Goal: Task Accomplishment & Management: Complete application form

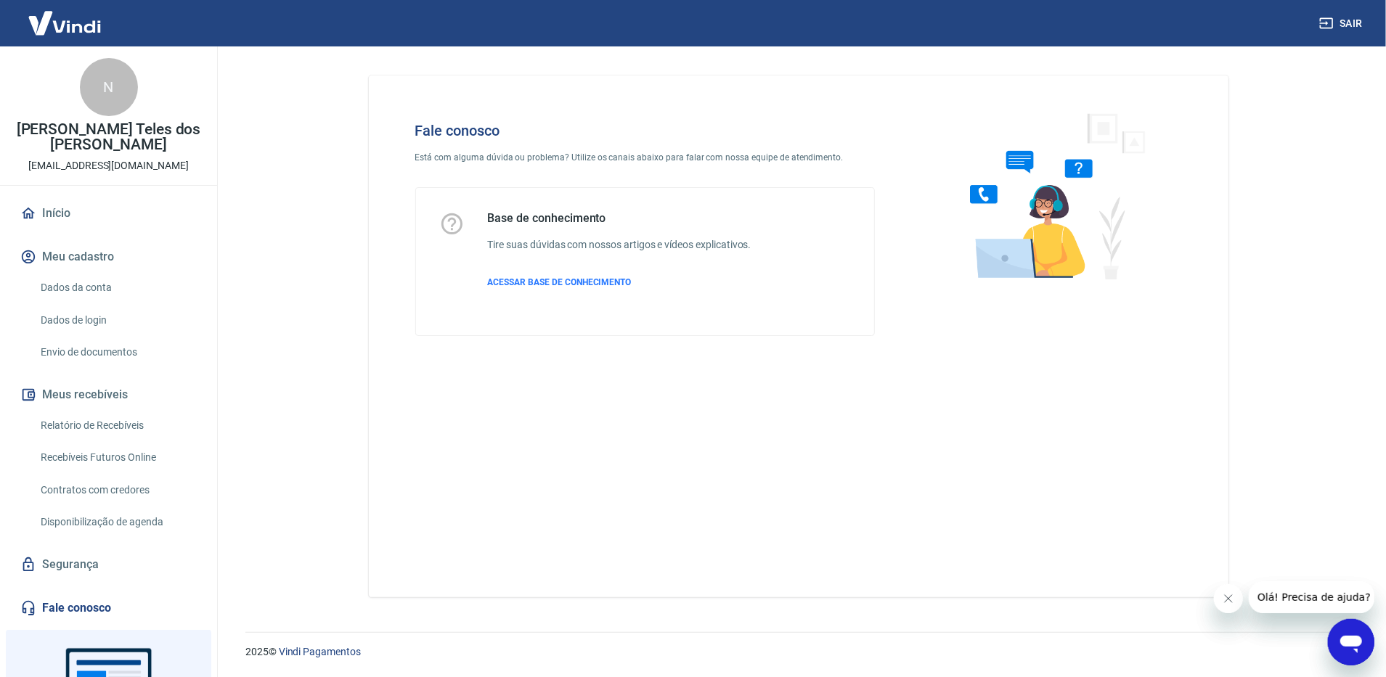
click at [56, 358] on link "Envio de documentos" at bounding box center [117, 353] width 165 height 30
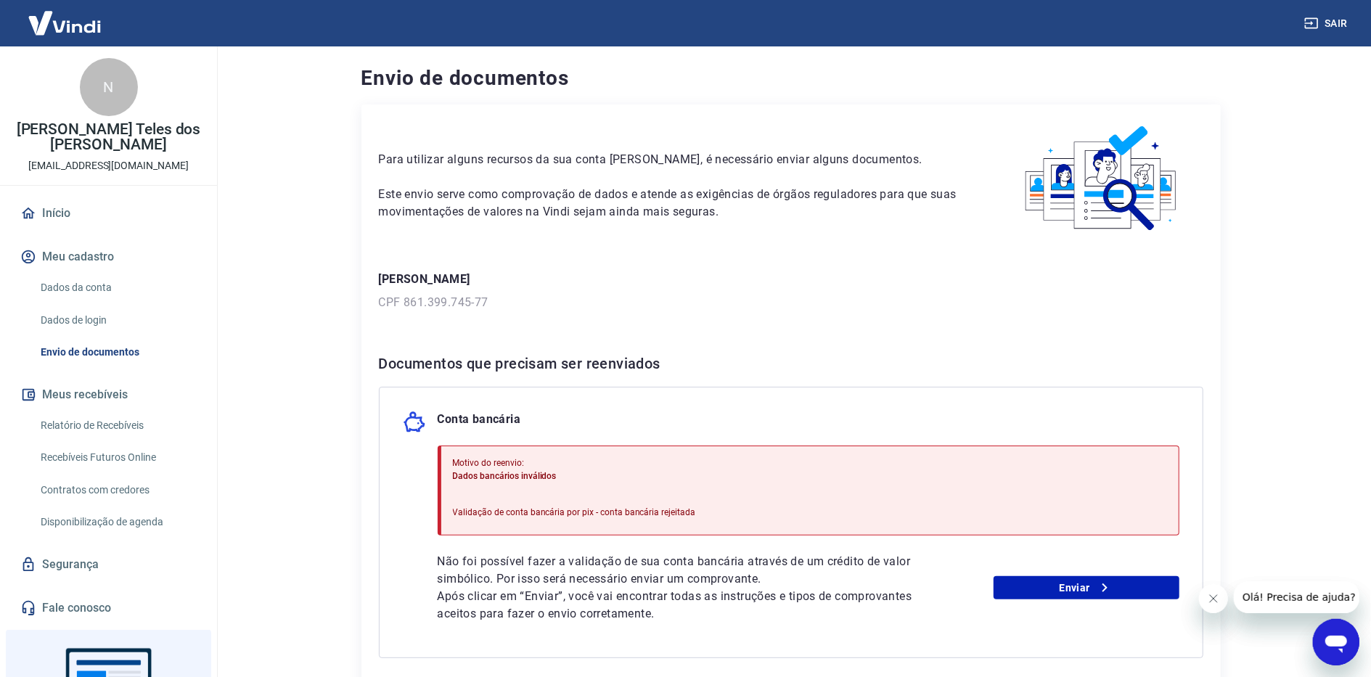
scroll to position [97, 0]
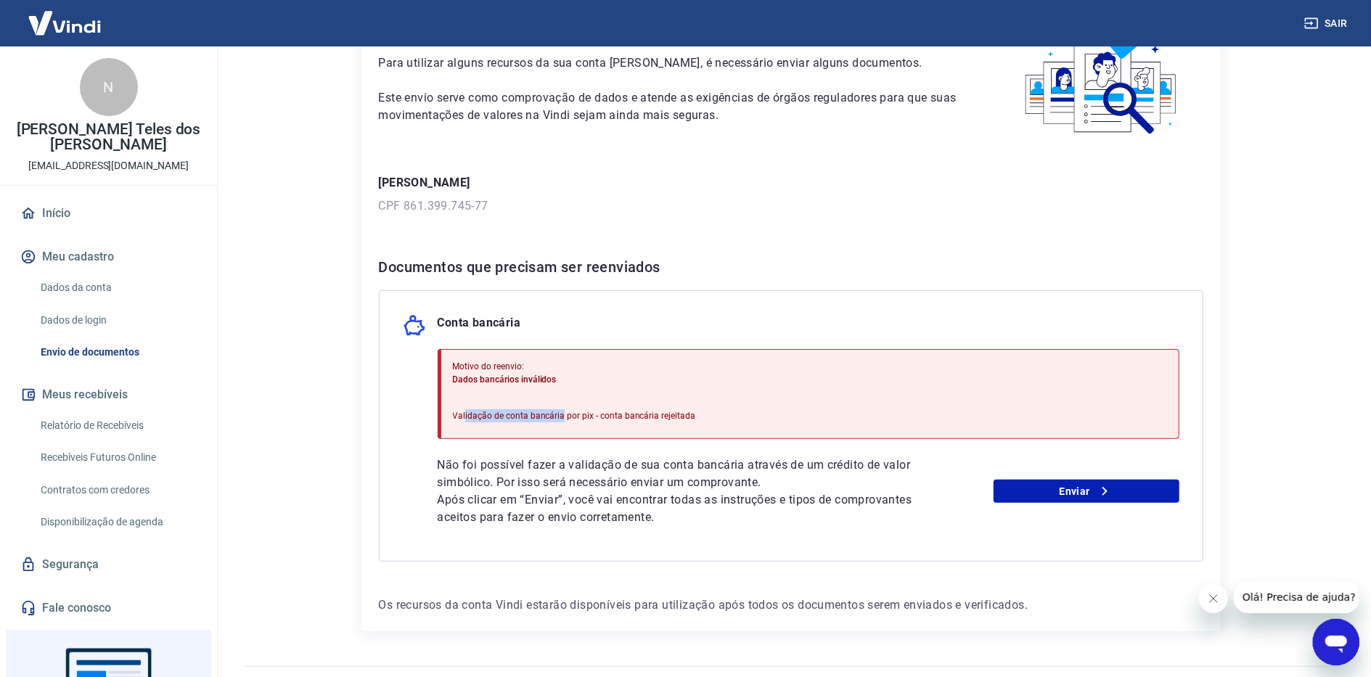
drag, startPoint x: 465, startPoint y: 390, endPoint x: 517, endPoint y: 406, distance: 54.9
click at [535, 402] on div "Motivo do reenvio: Dados bancários inválidos Validação de conta bancária por pi…" at bounding box center [574, 394] width 243 height 80
click at [631, 377] on p "Dados bancários inválidos" at bounding box center [574, 379] width 243 height 13
click at [666, 417] on p "Validação de conta bancária por pix - conta bancária rejeitada" at bounding box center [574, 415] width 243 height 13
click at [1023, 503] on link "Enviar" at bounding box center [1087, 491] width 186 height 23
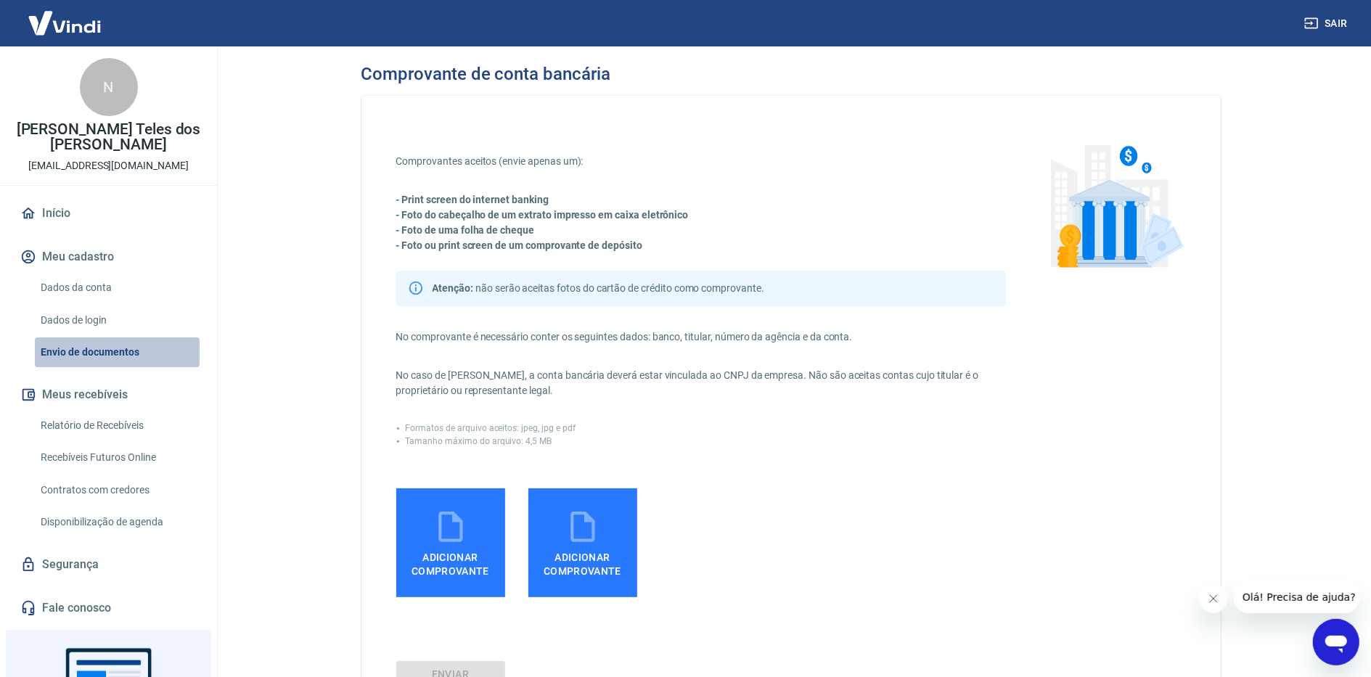
click at [125, 359] on link "Envio de documentos" at bounding box center [117, 353] width 165 height 30
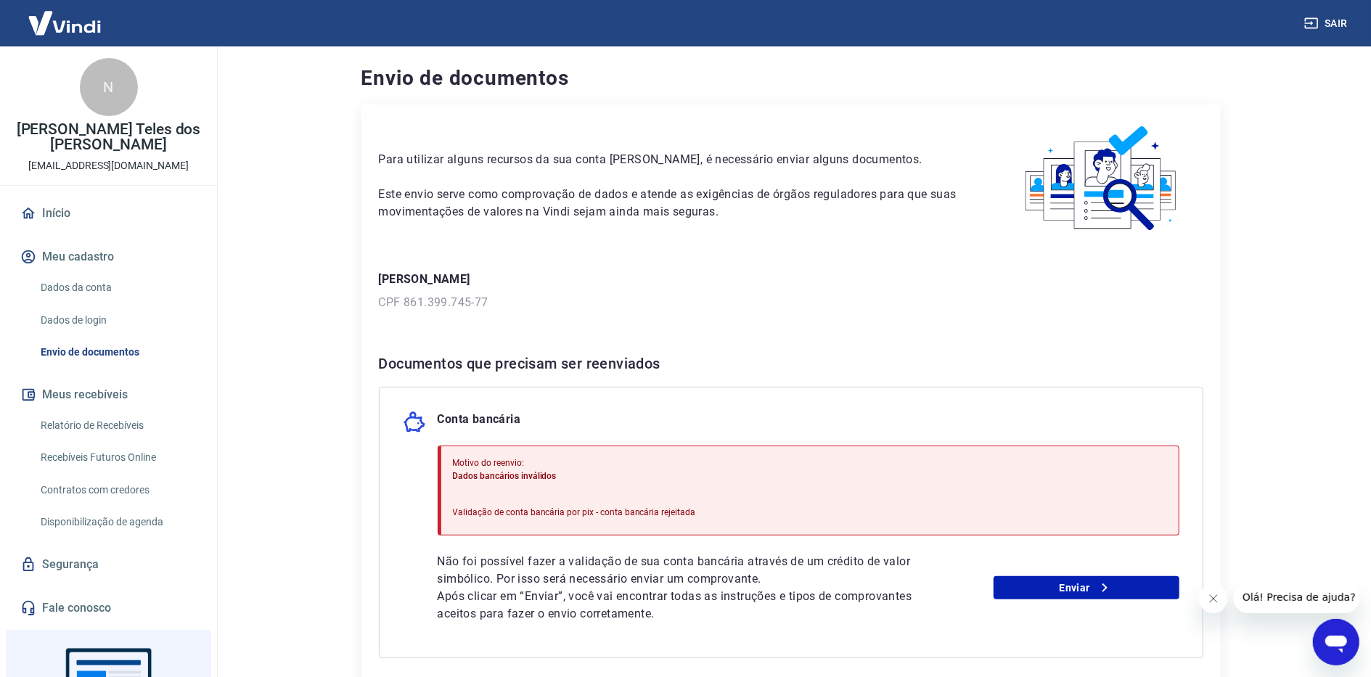
click at [62, 35] on img at bounding box center [64, 23] width 94 height 44
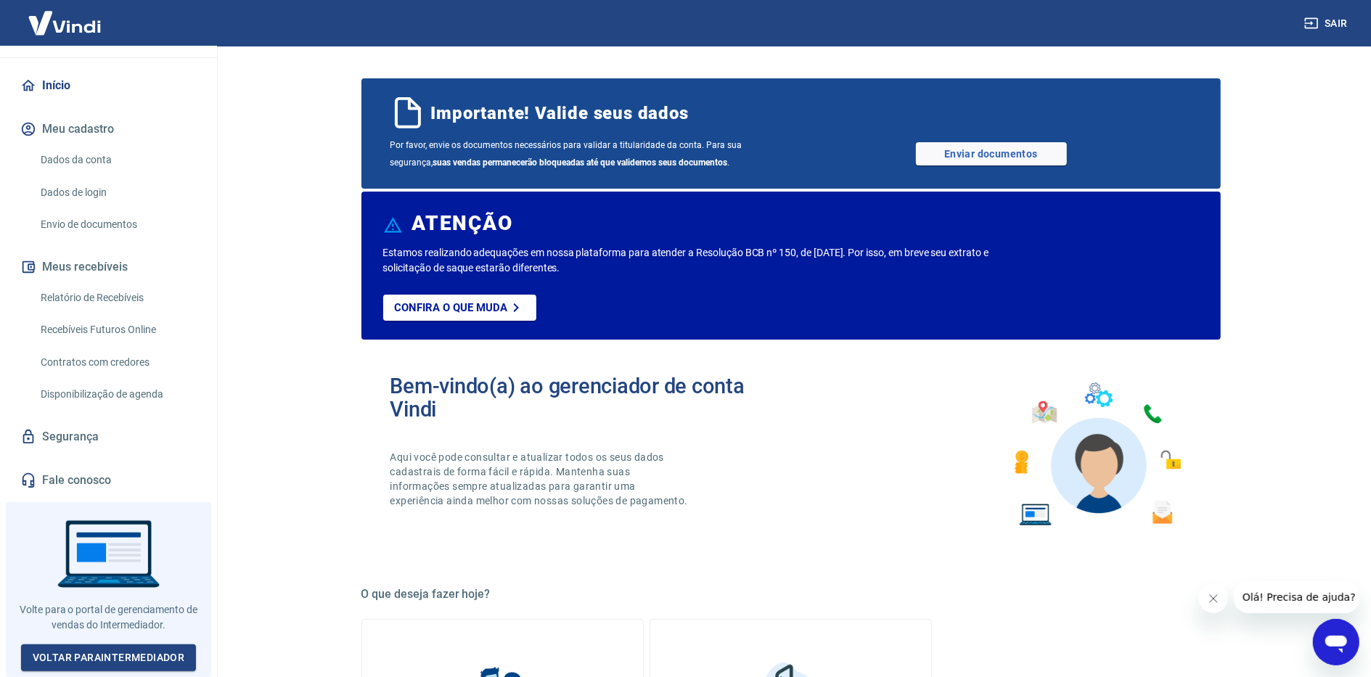
scroll to position [483, 0]
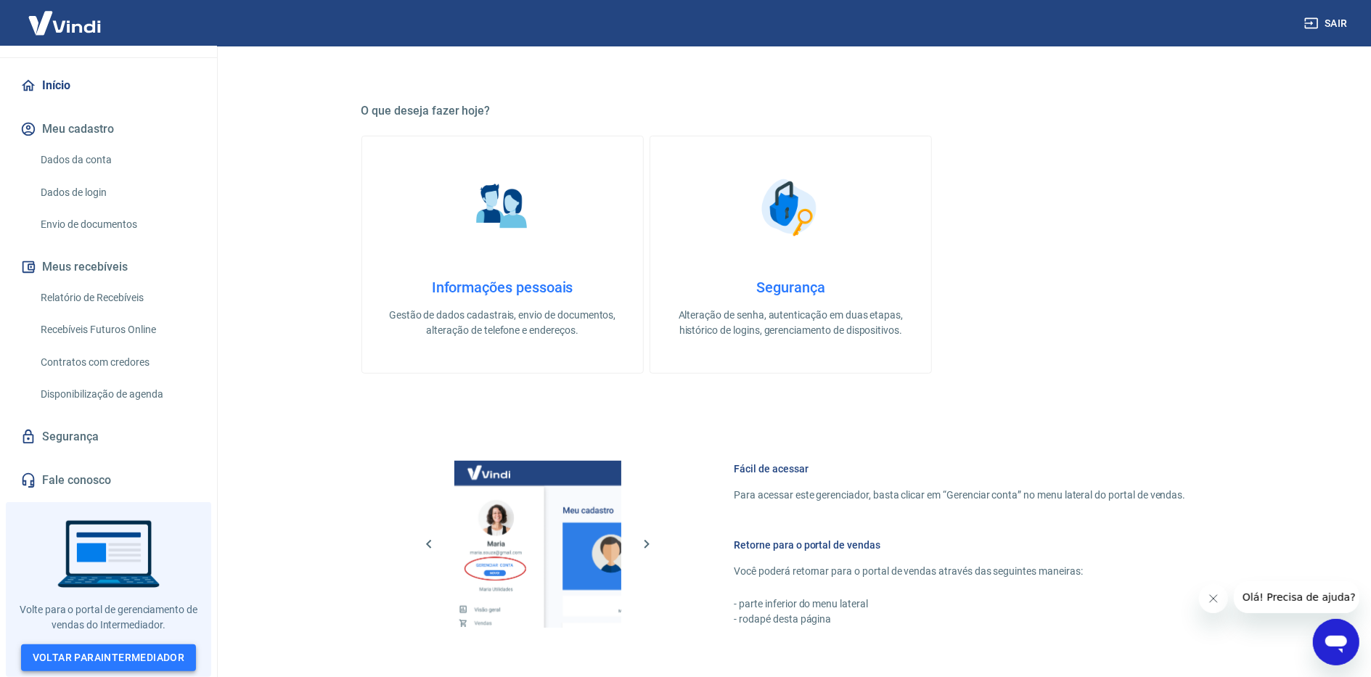
click at [85, 649] on link "Voltar para Intermediador" at bounding box center [109, 658] width 176 height 27
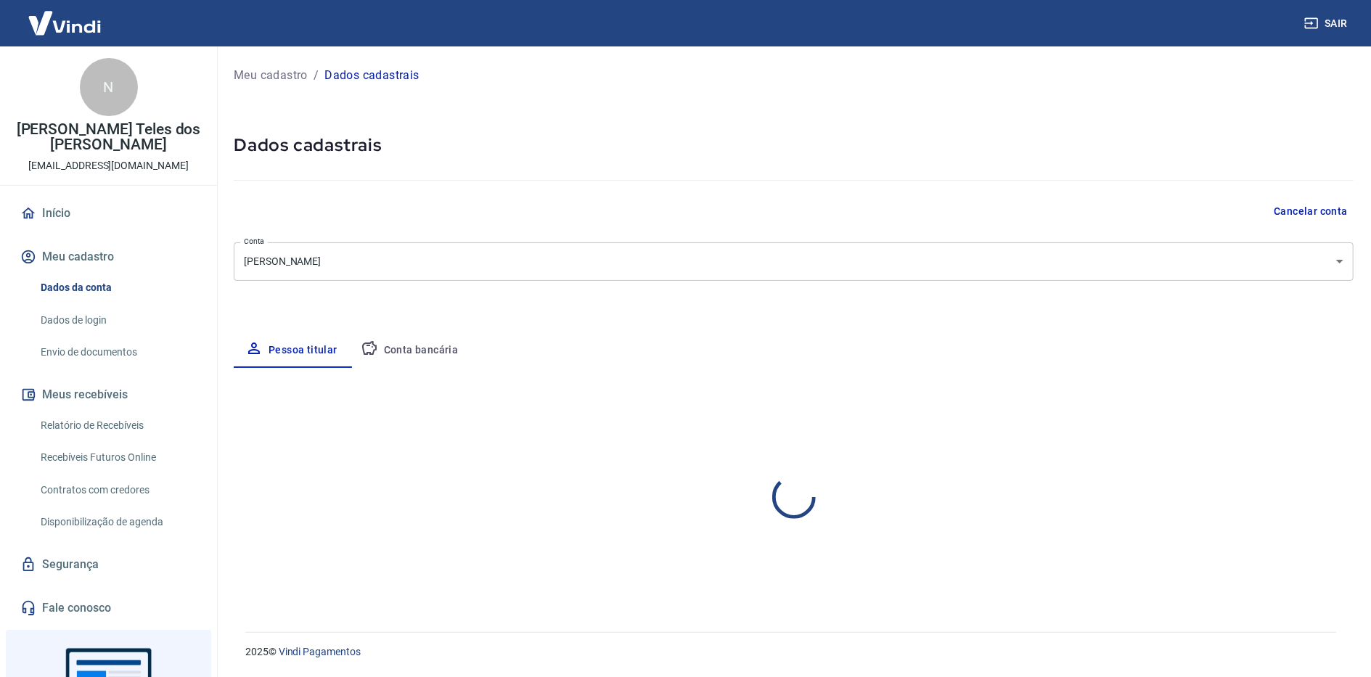
select select "SE"
select select "business"
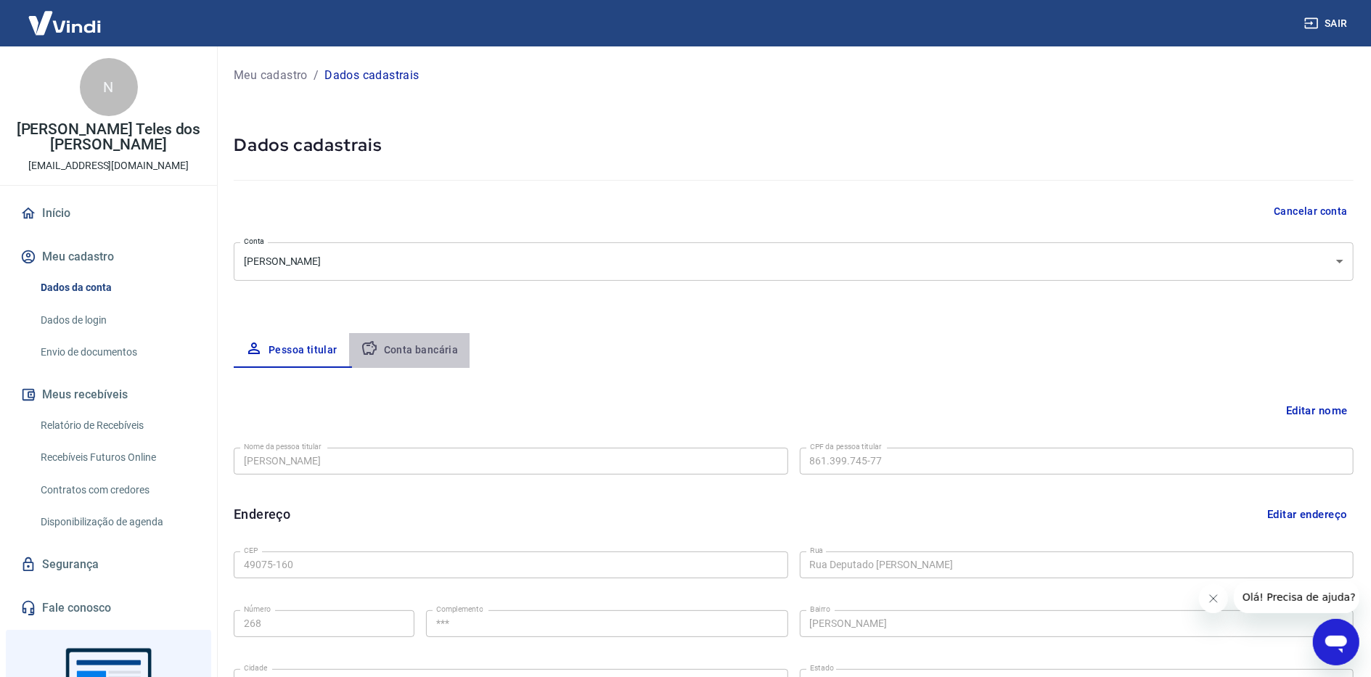
click at [415, 343] on button "Conta bancária" at bounding box center [409, 350] width 121 height 35
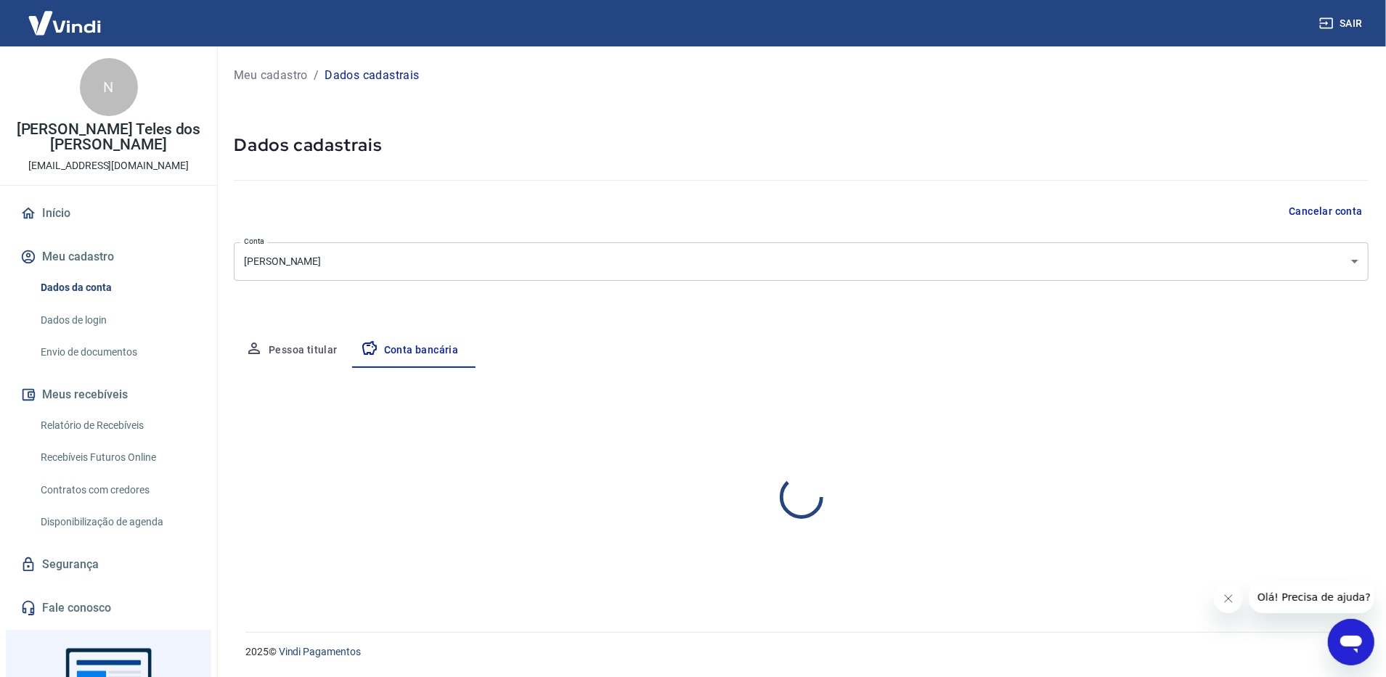
select select "1"
click at [543, 571] on form "Banco 077 - BANCO INTERMEDIUM S.A. Banco Tipo de conta Conta Corrente Conta Pou…" at bounding box center [801, 507] width 1135 height 130
click at [108, 351] on link "Envio de documentos" at bounding box center [117, 353] width 165 height 30
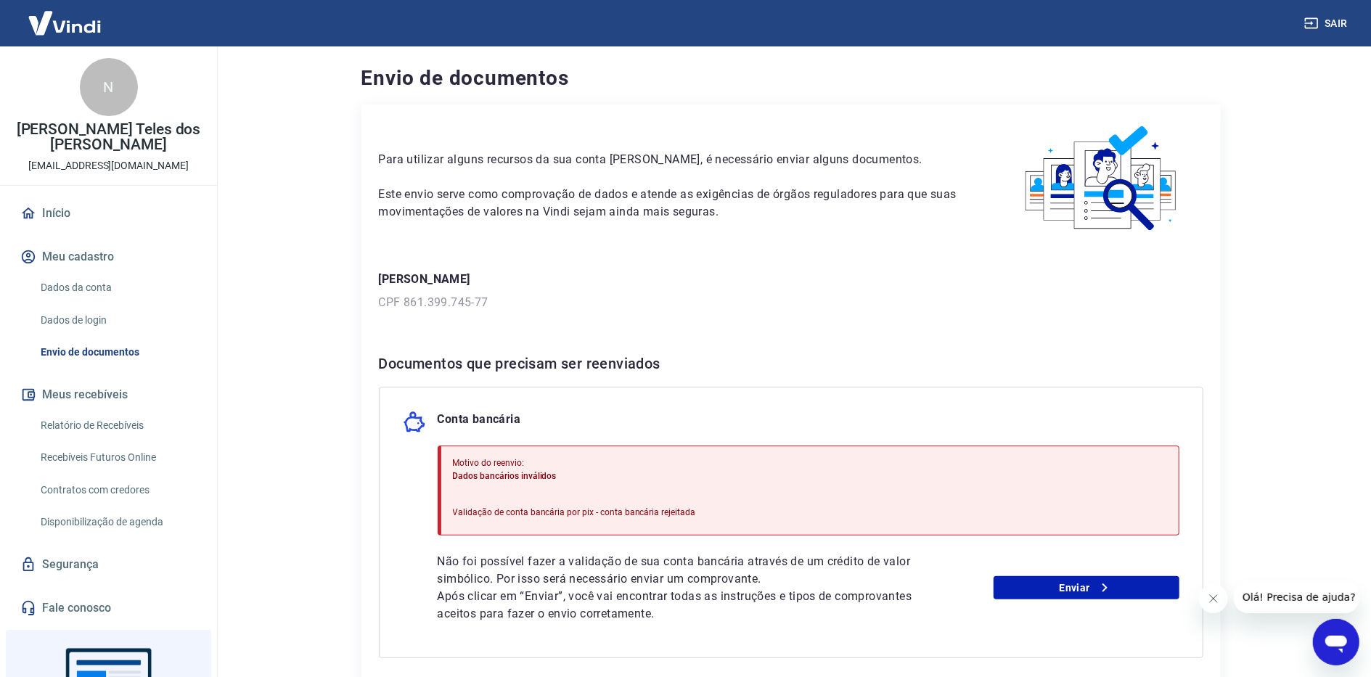
scroll to position [131, 0]
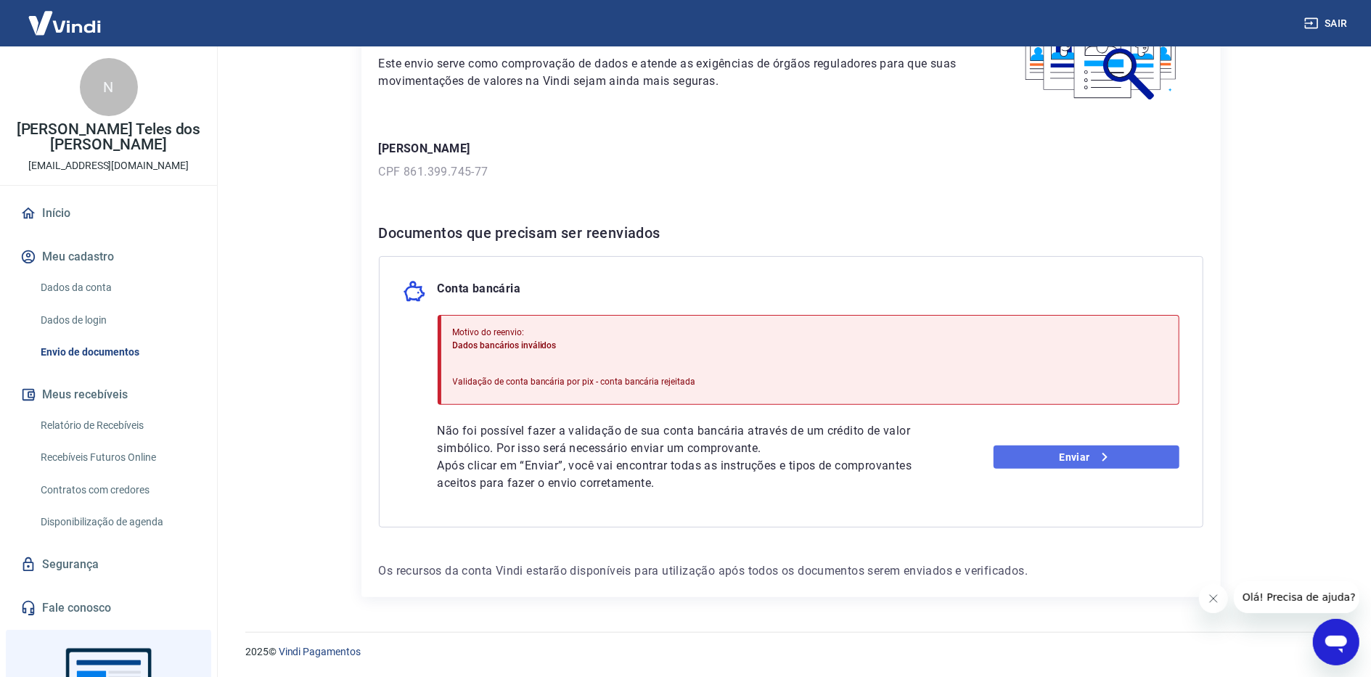
click at [1121, 457] on link "Enviar" at bounding box center [1087, 457] width 186 height 23
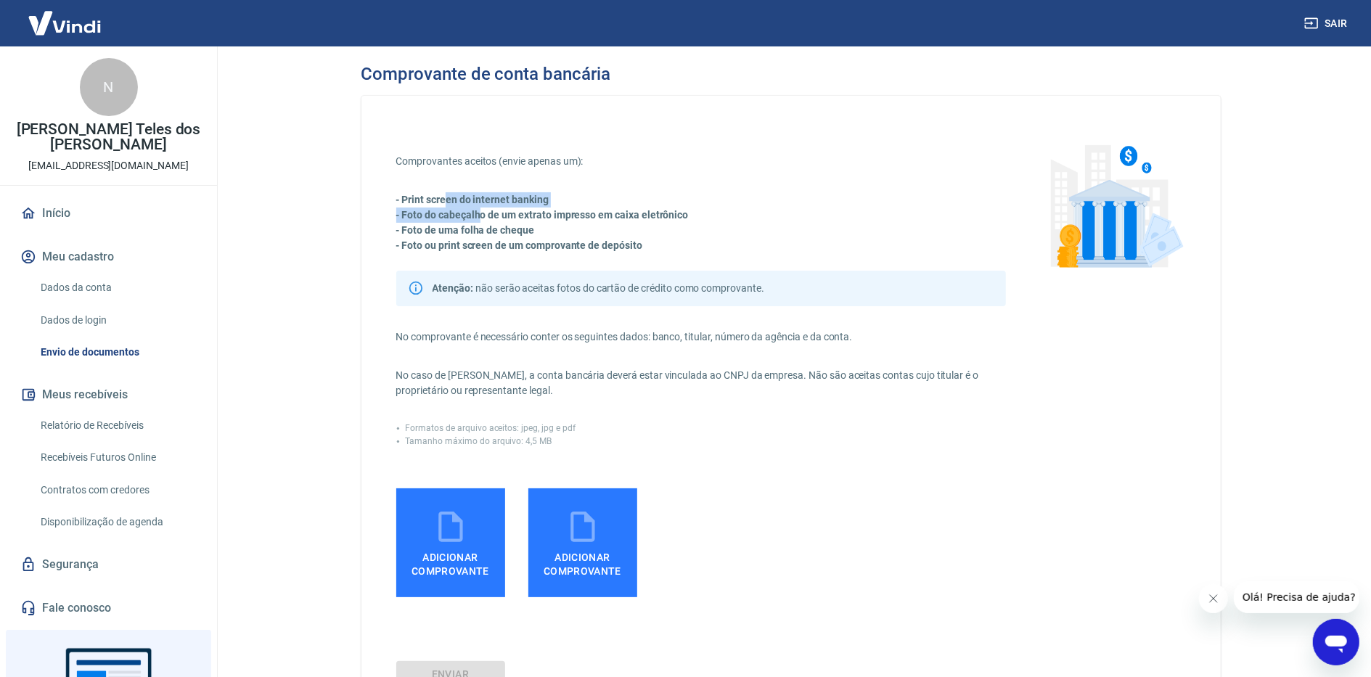
drag, startPoint x: 449, startPoint y: 205, endPoint x: 483, endPoint y: 209, distance: 34.4
click at [483, 209] on div "- Print screen do internet banking - Foto do cabeçalho de um extrato impresso e…" at bounding box center [701, 222] width 610 height 61
drag, startPoint x: 483, startPoint y: 209, endPoint x: 507, endPoint y: 209, distance: 24.0
click at [507, 209] on strong "- Foto do cabeçalho de um extrato impresso em caixa eletrônico" at bounding box center [542, 215] width 293 height 12
click at [552, 234] on p "- Foto de uma folha de cheque" at bounding box center [701, 230] width 610 height 15
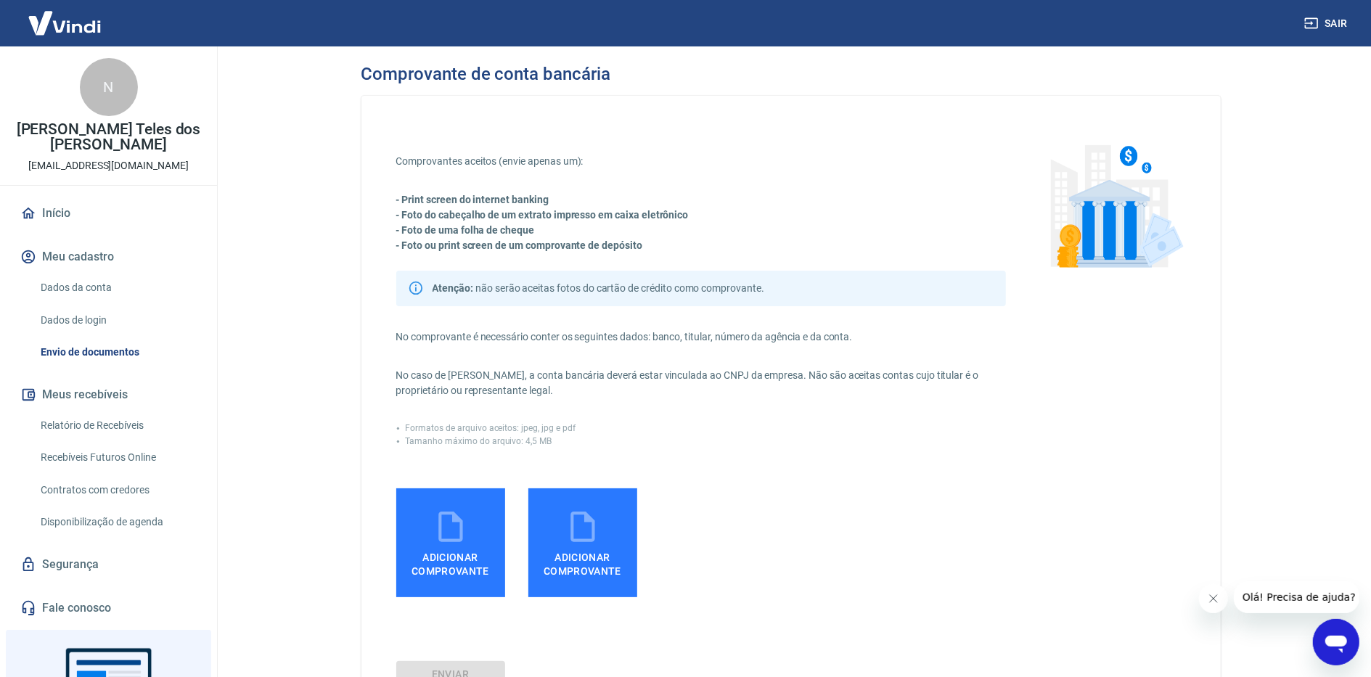
click at [517, 248] on strong "- Foto ou print screen de um comprovante de depósito" at bounding box center [519, 246] width 246 height 12
click at [471, 534] on label "Adicionar comprovante" at bounding box center [450, 543] width 109 height 109
click at [0, 0] on input "Adicionar comprovante" at bounding box center [0, 0] width 0 height 0
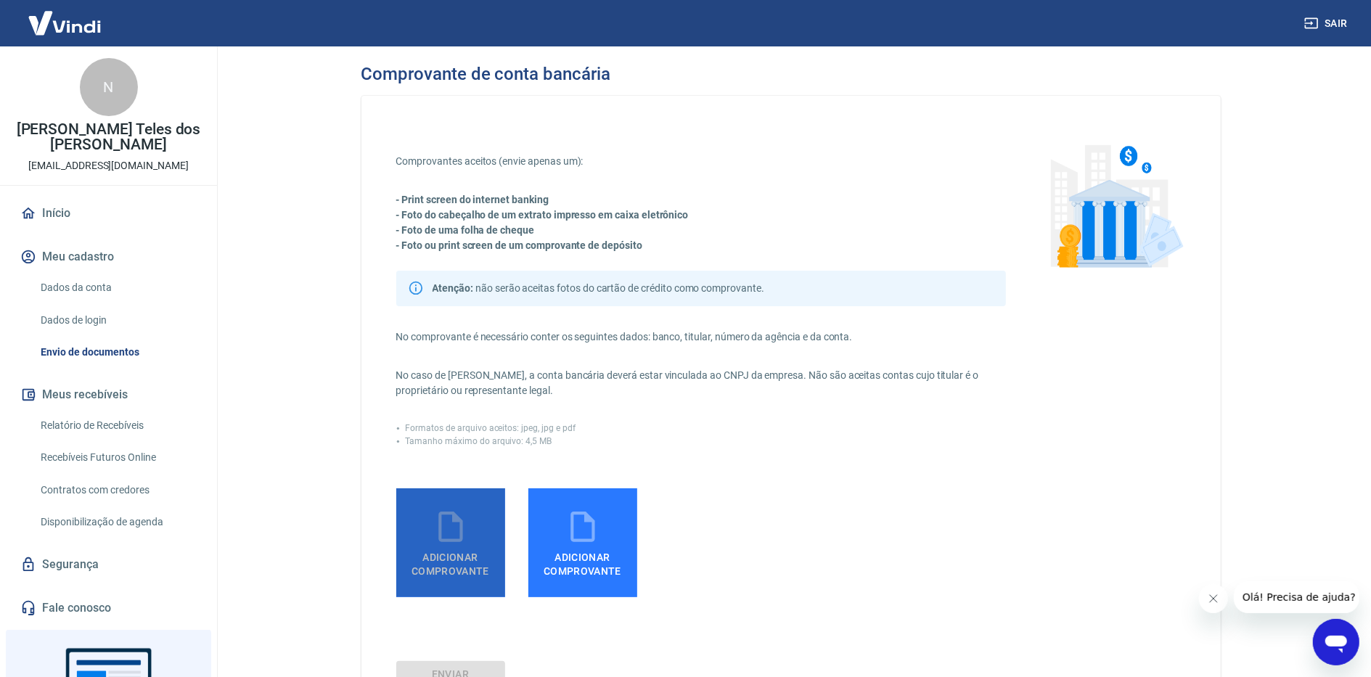
click at [480, 563] on span "Adicionar comprovante" at bounding box center [450, 561] width 97 height 33
click at [0, 0] on input "Adicionar comprovante" at bounding box center [0, 0] width 0 height 0
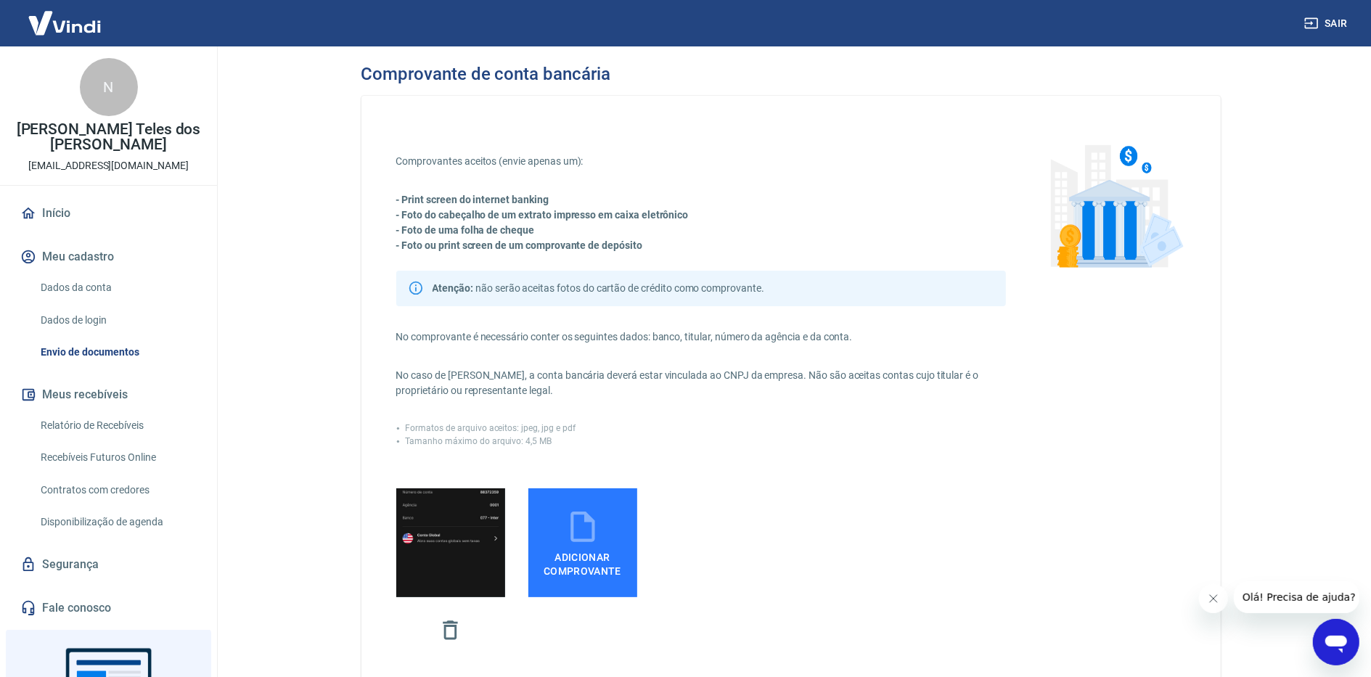
scroll to position [192, 0]
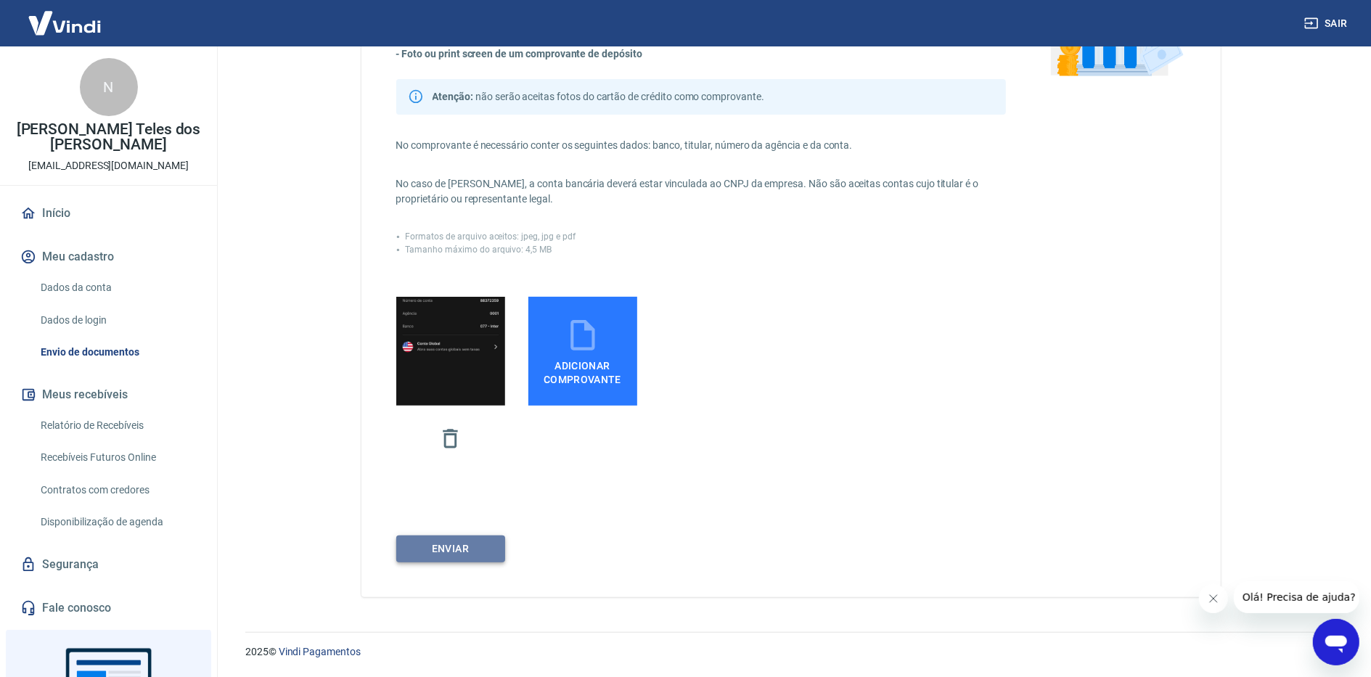
click at [454, 547] on button "ENVIAR" at bounding box center [450, 549] width 109 height 27
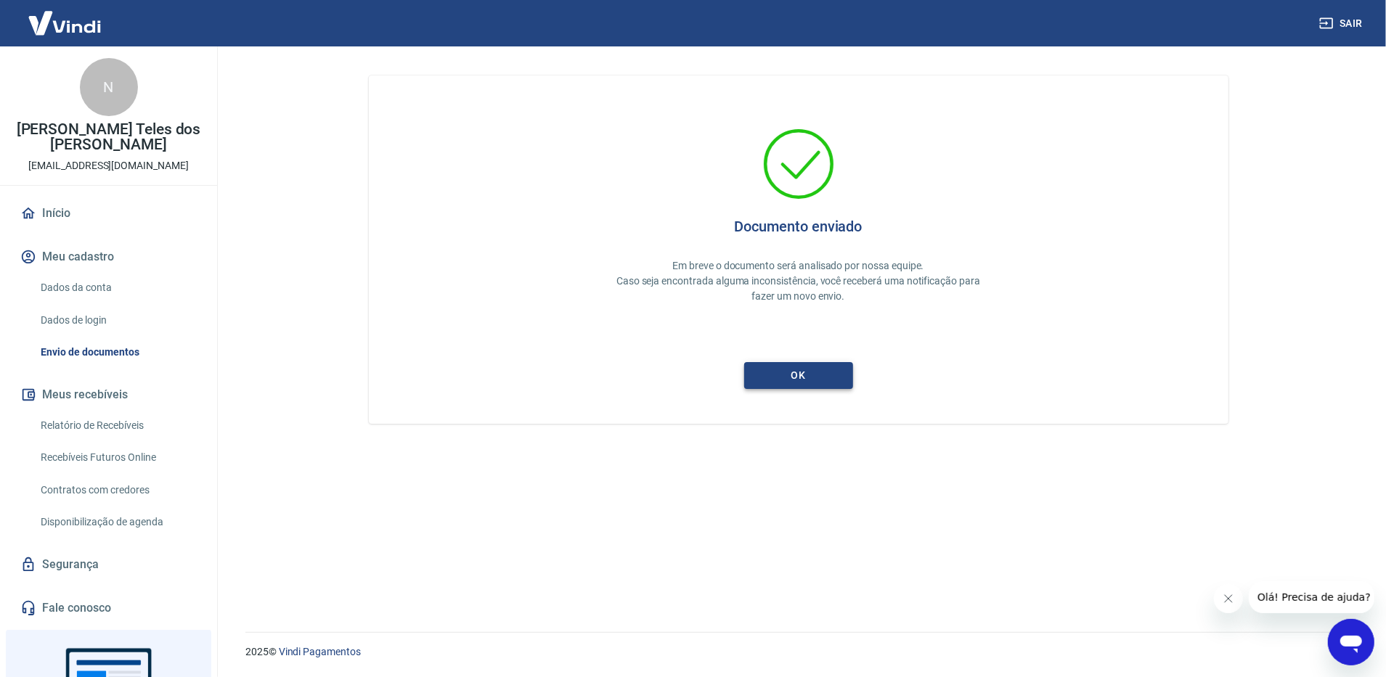
click at [803, 369] on button "ok" at bounding box center [798, 375] width 109 height 27
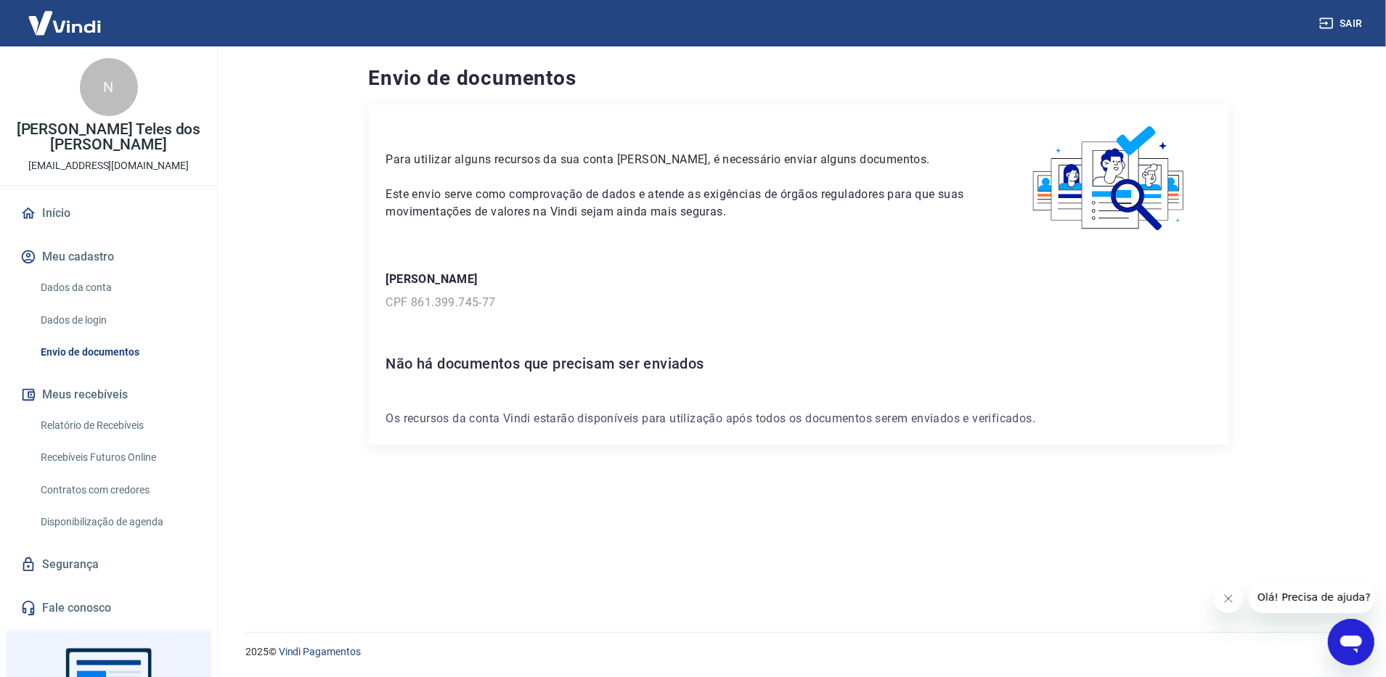
drag, startPoint x: 553, startPoint y: 364, endPoint x: 500, endPoint y: 309, distance: 76.5
click at [550, 363] on h6 "Não há documentos que precisam ser enviados" at bounding box center [798, 363] width 825 height 23
drag, startPoint x: 456, startPoint y: 363, endPoint x: 457, endPoint y: 406, distance: 43.6
click at [457, 380] on div "Para utilizar alguns recursos da sua conta [PERSON_NAME], é necessário enviar a…" at bounding box center [798, 275] width 859 height 340
drag, startPoint x: 457, startPoint y: 406, endPoint x: 576, endPoint y: 414, distance: 118.5
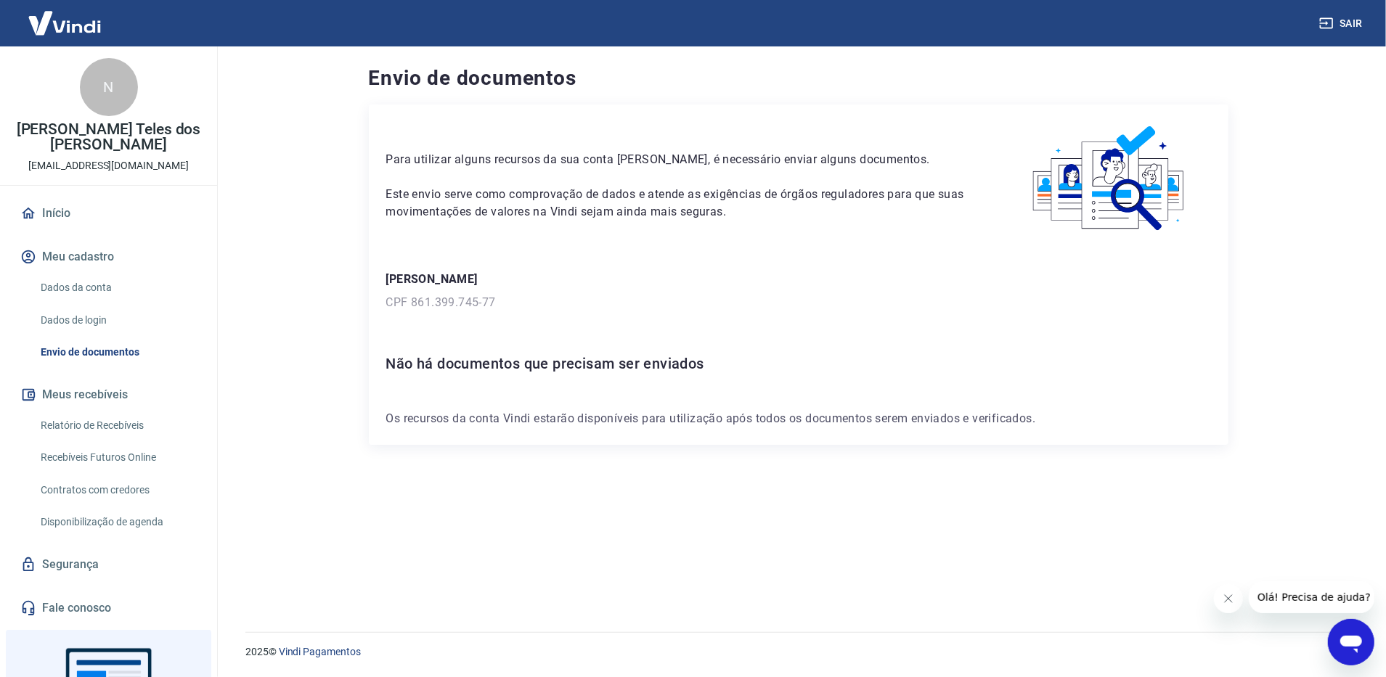
click at [613, 434] on div "Para utilizar alguns recursos da sua conta [PERSON_NAME], é necessário enviar a…" at bounding box center [798, 275] width 859 height 340
drag, startPoint x: 470, startPoint y: 430, endPoint x: 459, endPoint y: 430, distance: 11.6
click at [469, 430] on div "Para utilizar alguns recursos da sua conta [PERSON_NAME], é necessário enviar a…" at bounding box center [798, 275] width 859 height 340
click at [790, 456] on div "Para utilizar alguns recursos da sua conta [PERSON_NAME], é necessário enviar a…" at bounding box center [798, 351] width 859 height 493
click at [77, 311] on link "Dados de login" at bounding box center [117, 321] width 165 height 30
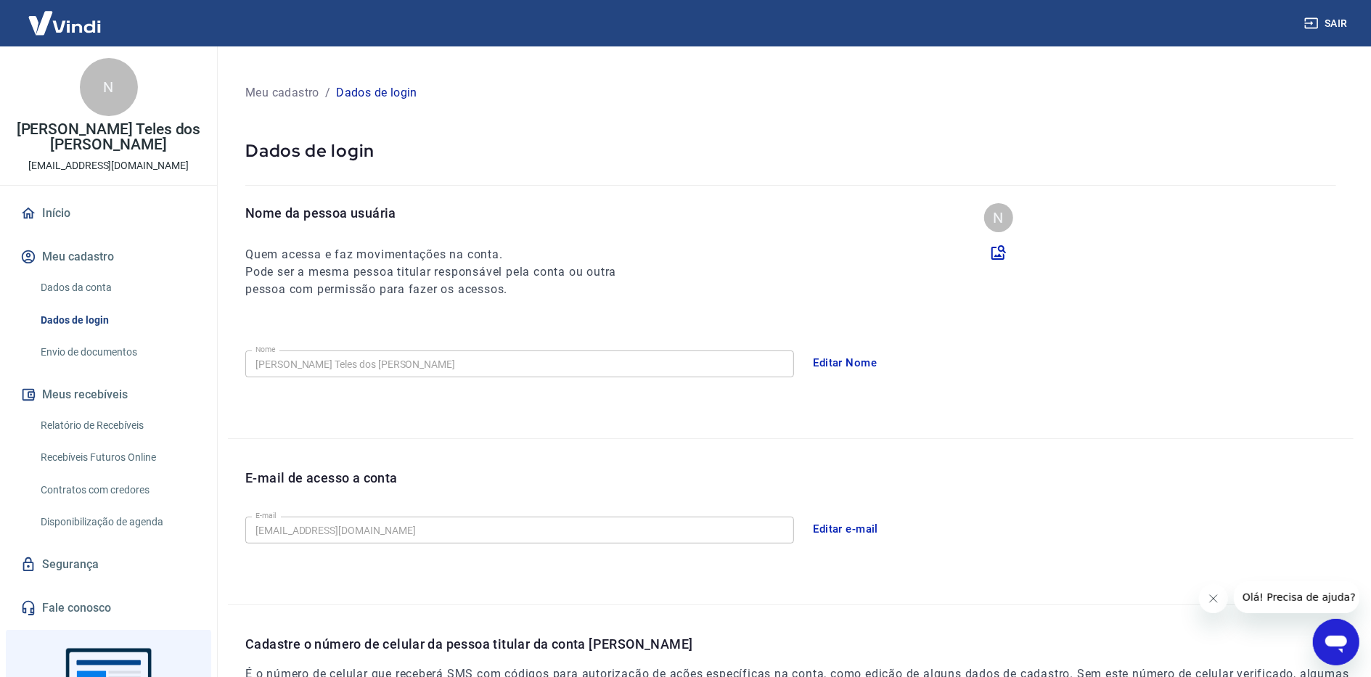
click at [107, 355] on link "Envio de documentos" at bounding box center [117, 353] width 165 height 30
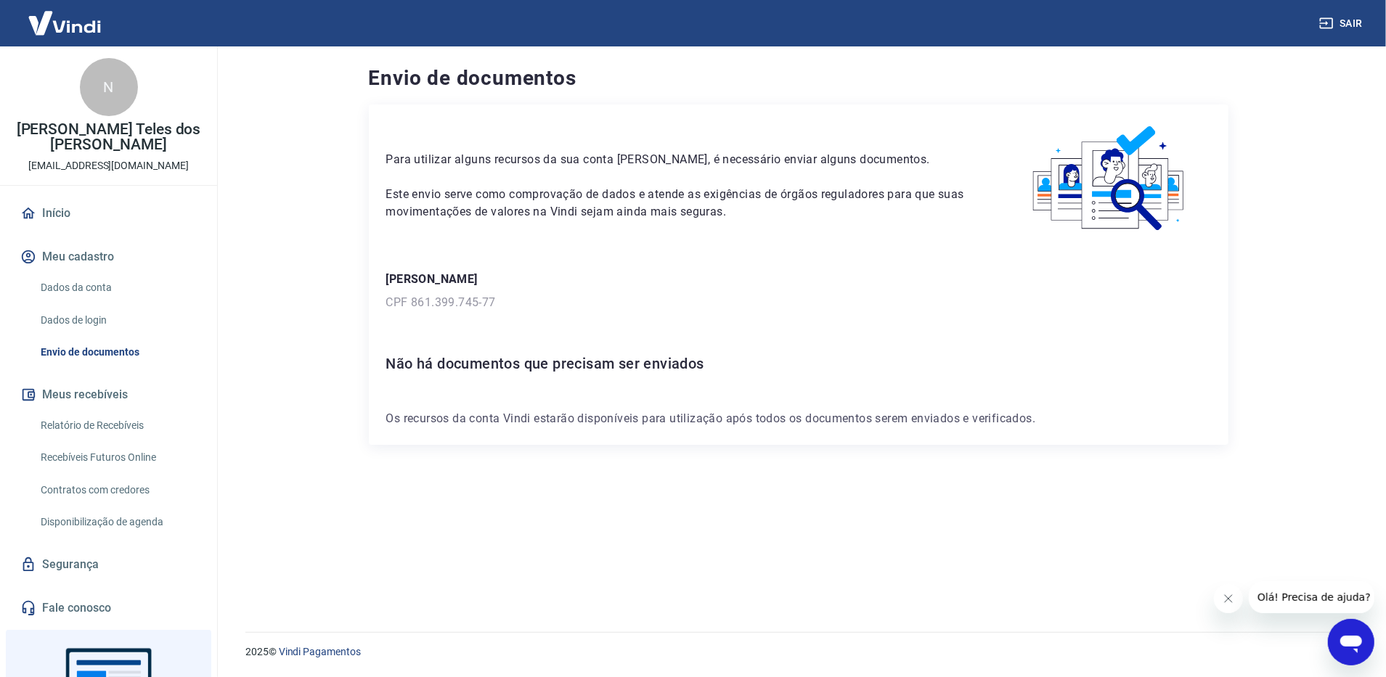
drag, startPoint x: 756, startPoint y: 434, endPoint x: 687, endPoint y: 459, distance: 74.2
click at [737, 449] on div "Para utilizar alguns recursos da sua conta [PERSON_NAME], é necessário enviar a…" at bounding box center [798, 351] width 859 height 493
click at [454, 425] on p "Os recursos da conta Vindi estarão disponíveis para utilização após todos os do…" at bounding box center [798, 418] width 825 height 17
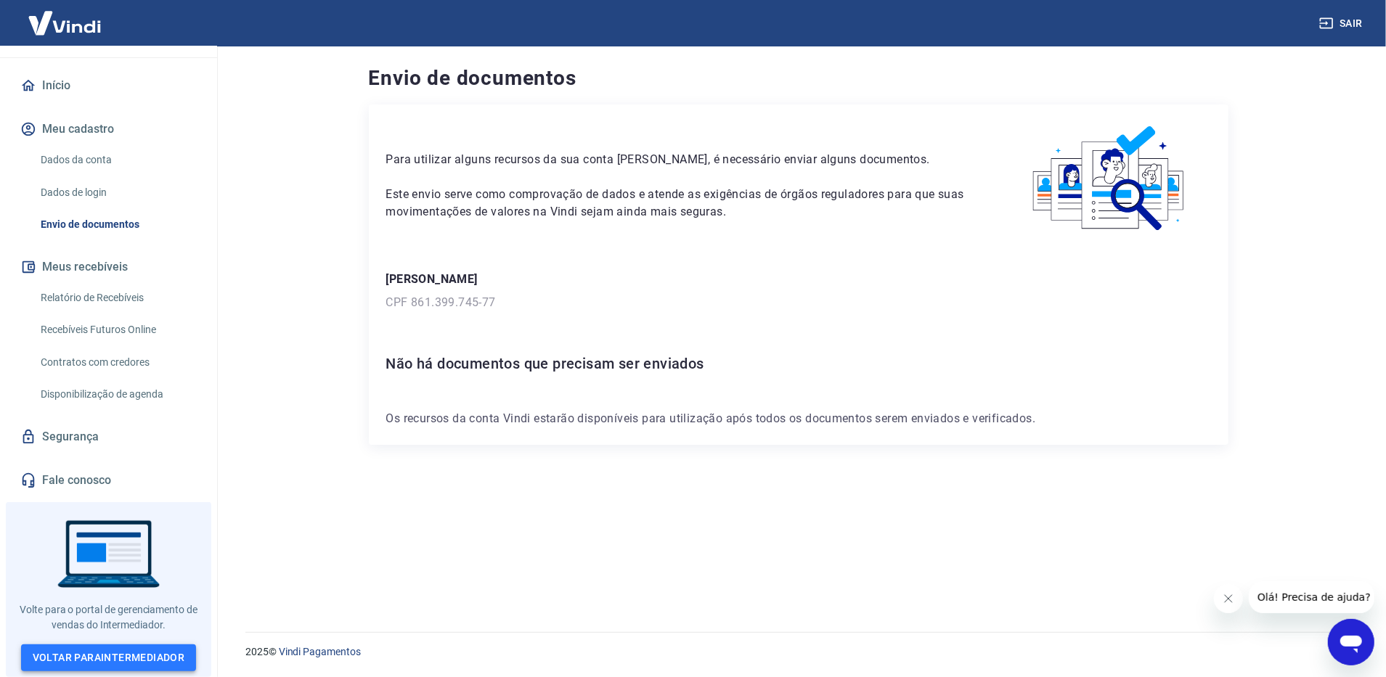
click at [122, 645] on link "Voltar para Intermediador" at bounding box center [109, 658] width 176 height 27
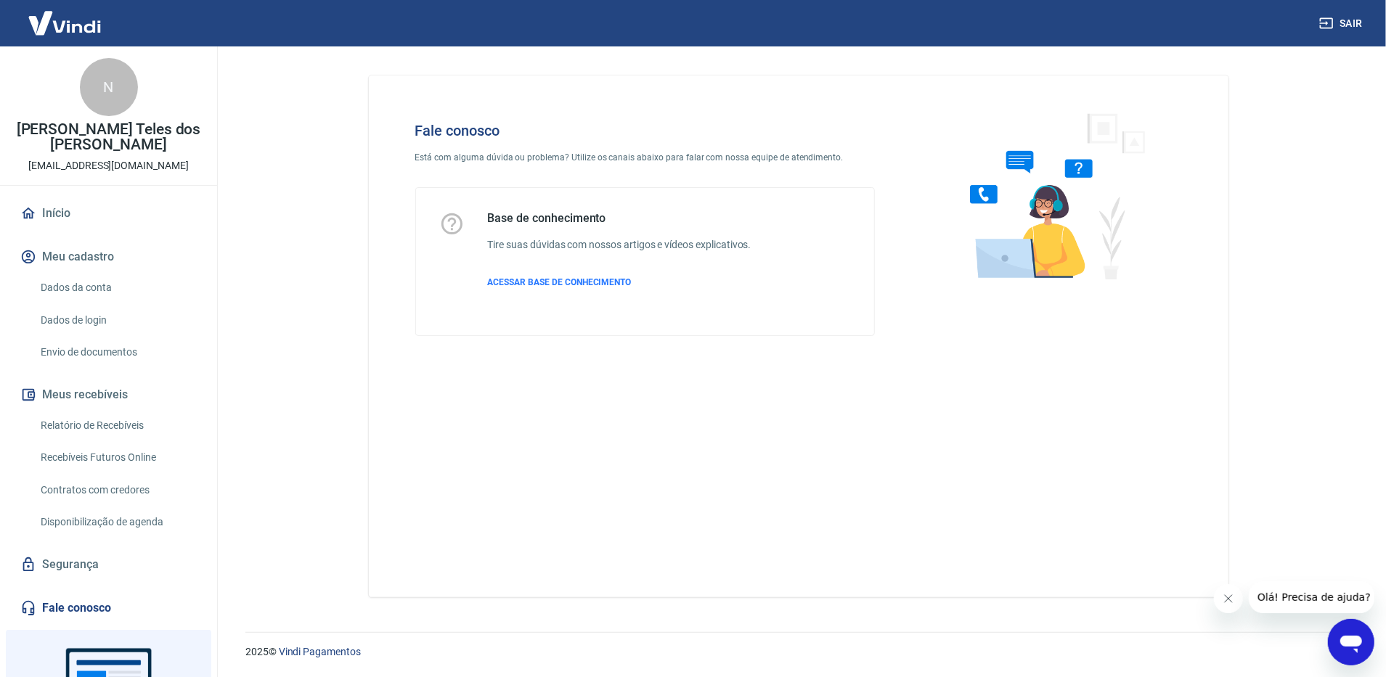
click at [99, 357] on link "Envio de documentos" at bounding box center [117, 353] width 165 height 30
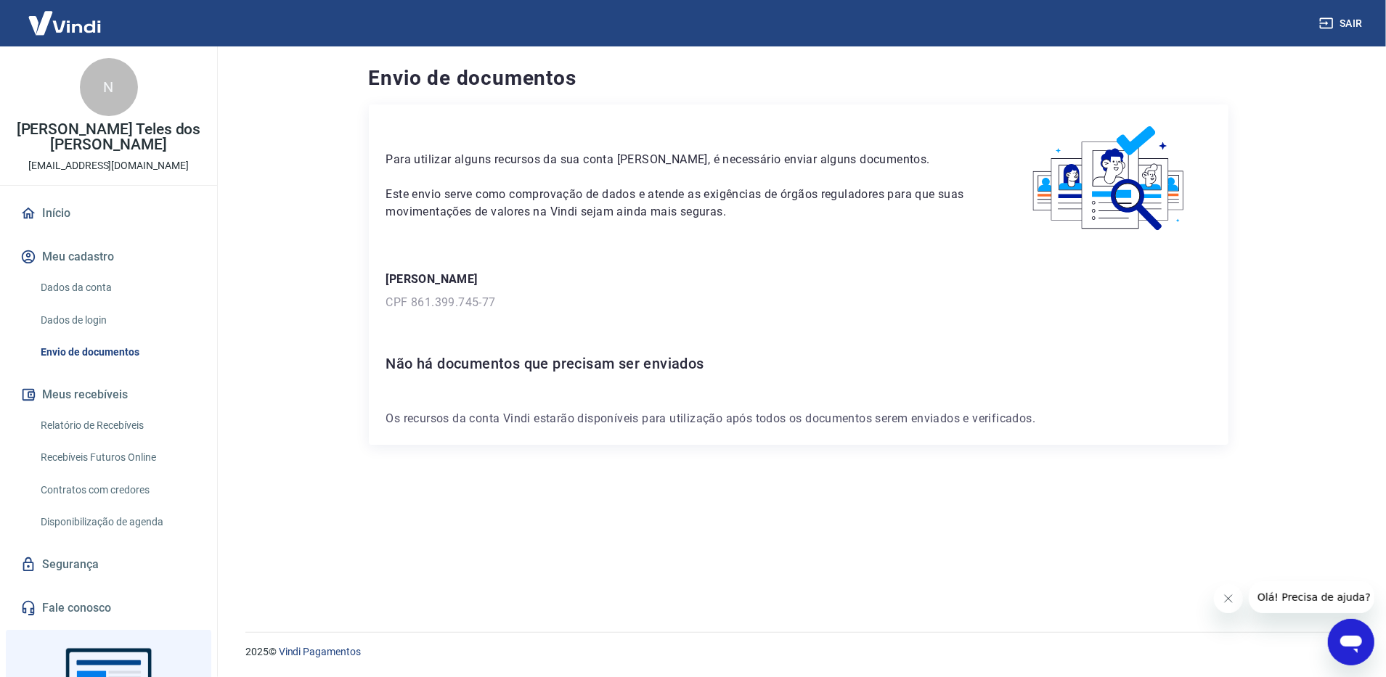
click at [543, 488] on div "Para utilizar alguns recursos da sua conta [PERSON_NAME], é necessário enviar a…" at bounding box center [798, 351] width 859 height 493
click at [488, 553] on div "Para utilizar alguns recursos da sua conta [PERSON_NAME], é necessário enviar a…" at bounding box center [798, 351] width 859 height 493
